Goal: Check status: Check status

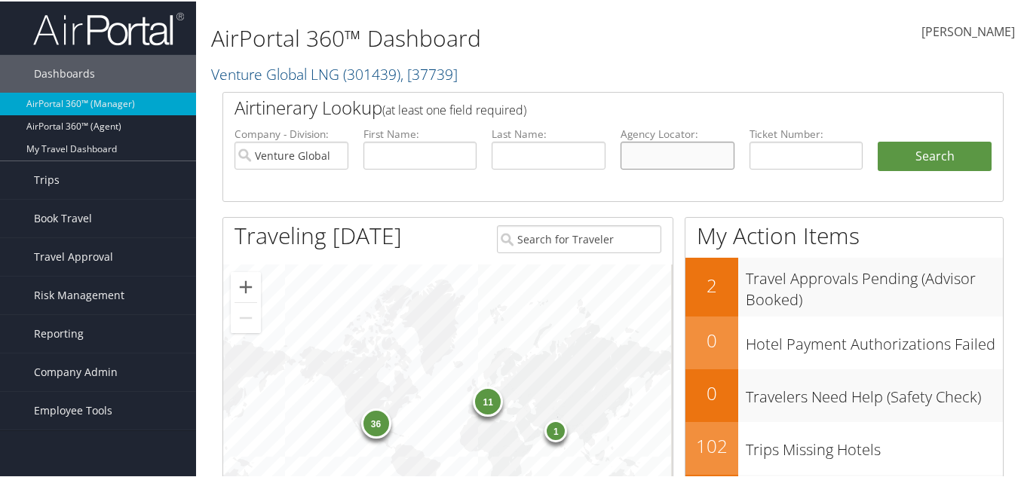
click at [624, 161] on input "text" at bounding box center [678, 154] width 114 height 28
paste input "OLAKMV"
type input "OLAKMV"
click at [336, 155] on input "Venture Global LNG" at bounding box center [292, 154] width 114 height 28
click at [915, 162] on button "Search" at bounding box center [935, 155] width 114 height 30
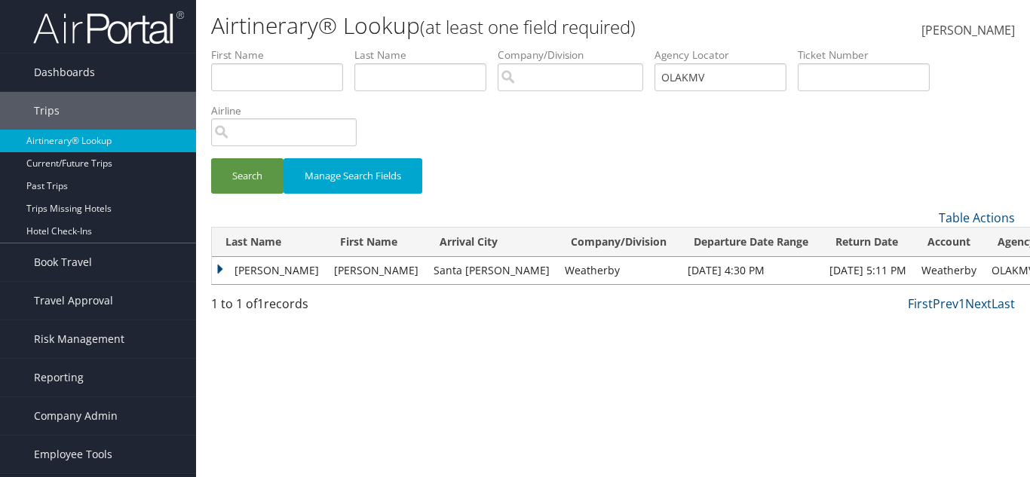
click at [333, 272] on td "[PERSON_NAME]" at bounding box center [377, 270] width 100 height 27
click at [247, 267] on td "Cushman" at bounding box center [269, 270] width 115 height 27
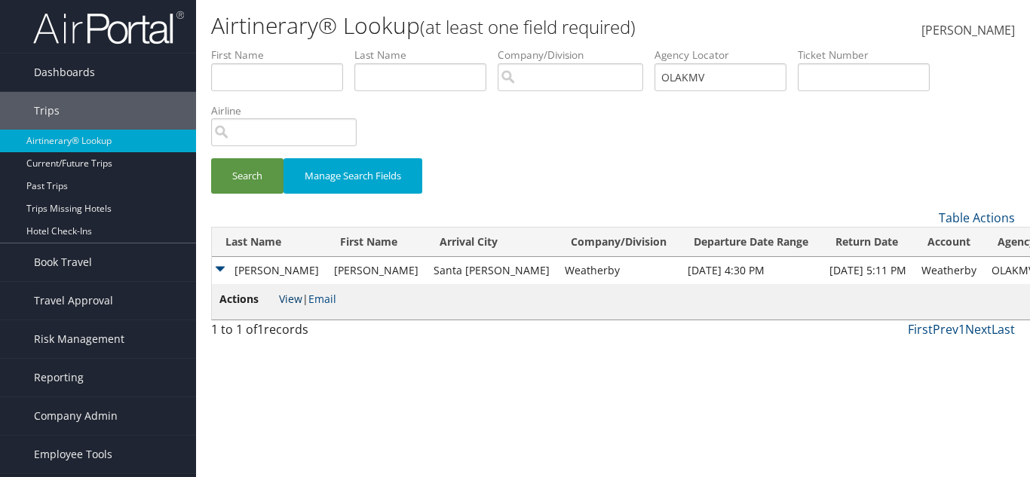
click at [288, 295] on link "View" at bounding box center [290, 299] width 23 height 14
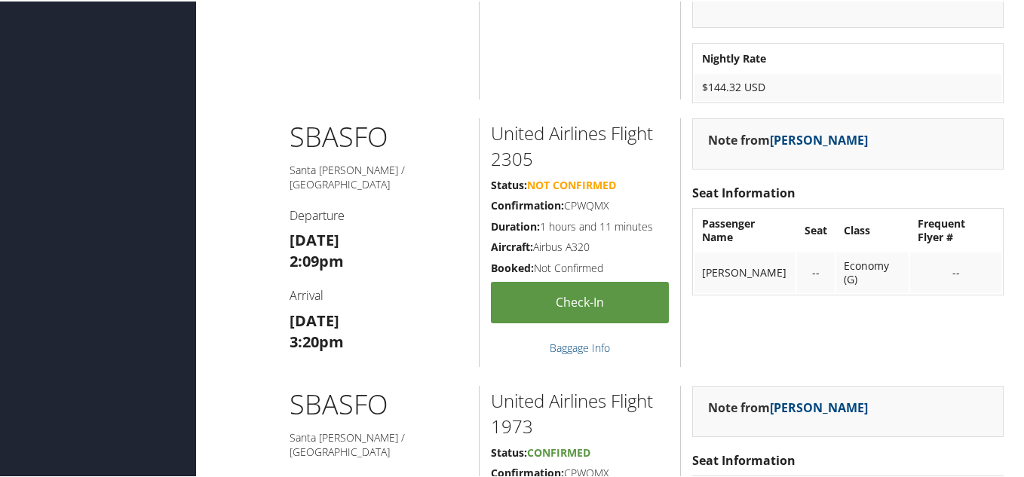
scroll to position [1373, 0]
